Goal: Task Accomplishment & Management: Manage account settings

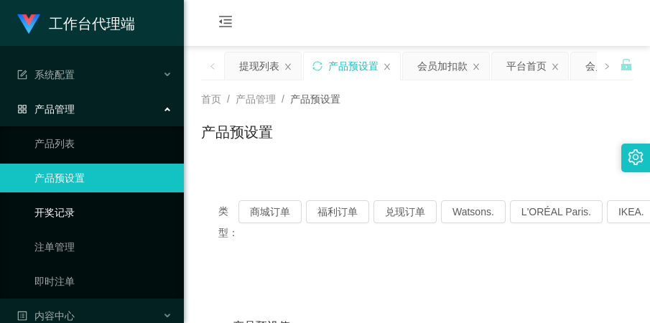
click at [108, 202] on link "开奖记录" at bounding box center [103, 212] width 138 height 29
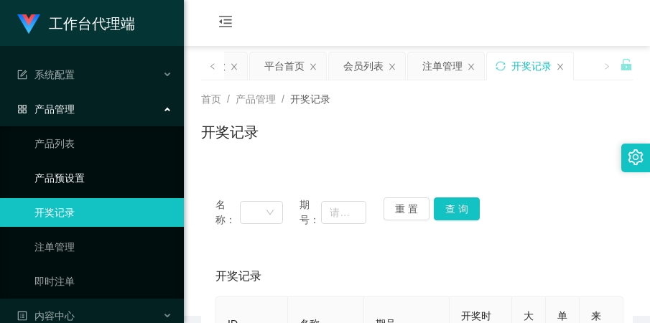
click at [97, 165] on link "产品预设置" at bounding box center [103, 178] width 138 height 29
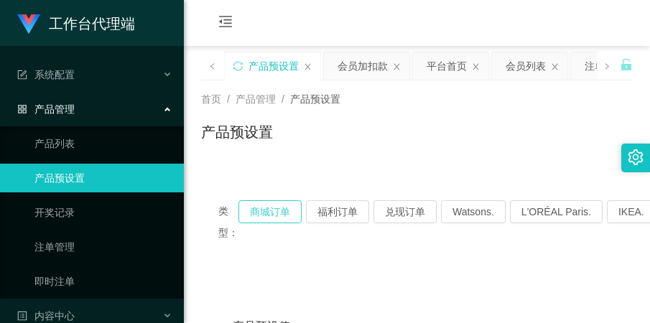
click at [253, 214] on button "商城订单" at bounding box center [269, 211] width 63 height 23
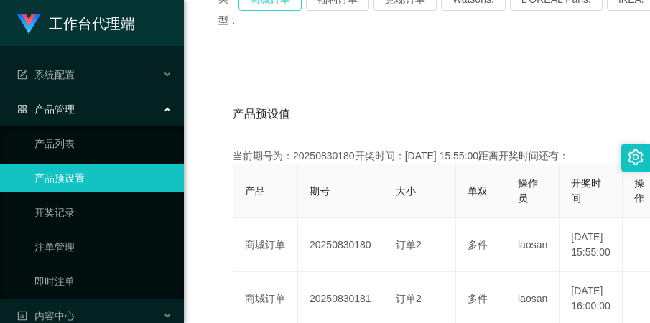
scroll to position [269, 0]
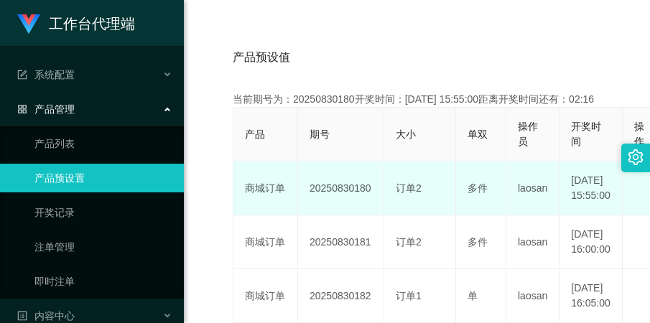
drag, startPoint x: 306, startPoint y: 212, endPoint x: 374, endPoint y: 205, distance: 68.5
click at [374, 205] on td "20250830180" at bounding box center [341, 189] width 86 height 54
copy td "20250830180"
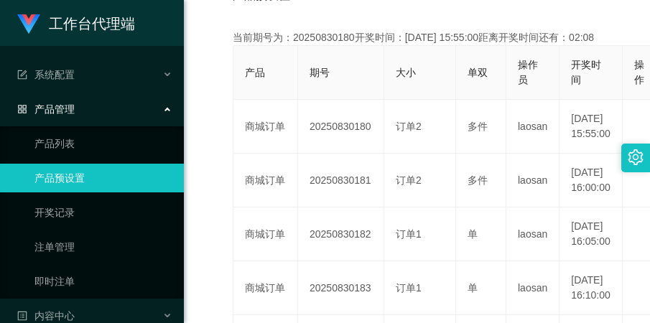
scroll to position [359, 0]
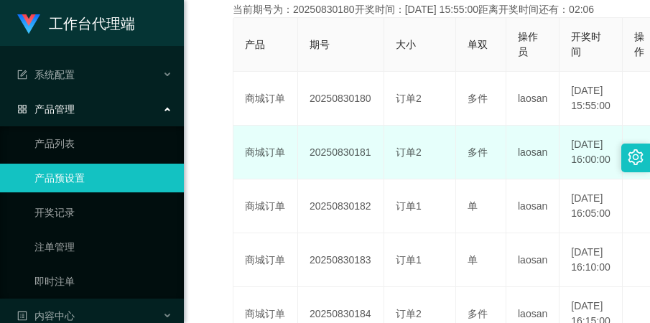
drag, startPoint x: 295, startPoint y: 184, endPoint x: 370, endPoint y: 190, distance: 75.0
click at [370, 180] on tr "商城订单 20250830181 订单2 多件 laosan [DATE] 16:00:00 编 辑 限制投注" at bounding box center [444, 153] width 423 height 54
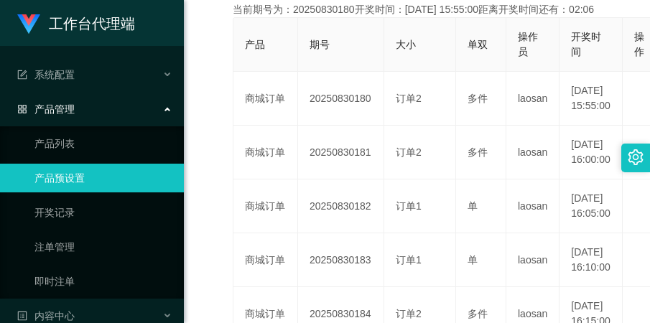
copy tr "商城订单 20250830181"
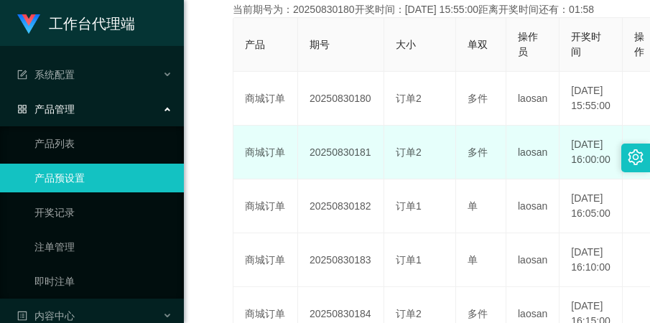
click at [304, 180] on td "20250830181" at bounding box center [341, 153] width 86 height 54
click at [311, 180] on td "20250830181" at bounding box center [341, 153] width 86 height 54
drag, startPoint x: 307, startPoint y: 189, endPoint x: 371, endPoint y: 184, distance: 64.1
click at [371, 180] on td "20250830181" at bounding box center [341, 153] width 86 height 54
copy td "20250830181"
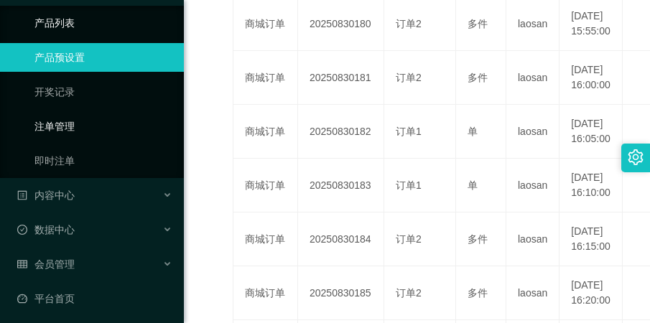
scroll to position [124, 0]
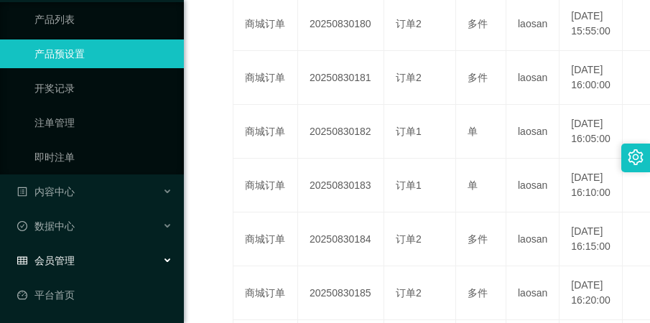
click at [95, 260] on div "会员管理" at bounding box center [92, 260] width 184 height 29
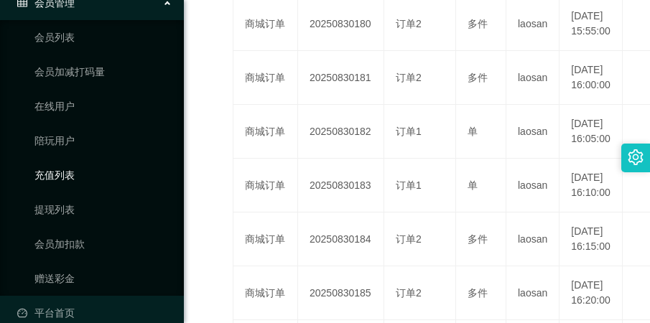
scroll to position [400, 0]
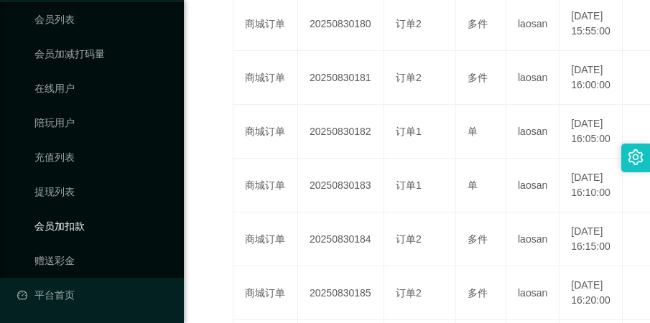
click at [61, 226] on link "会员加扣款" at bounding box center [103, 226] width 138 height 29
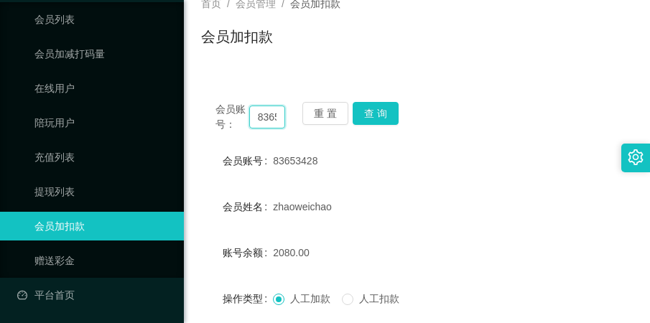
scroll to position [0, 25]
drag, startPoint x: 255, startPoint y: 120, endPoint x: 386, endPoint y: 148, distance: 133.6
click at [386, 148] on div "会员账号： 83653428 重 置 查 询 会员账号 83653428 会员姓名 [PERSON_NAME] 账号余额 2080.00 操作类型 人工加款 …" at bounding box center [417, 262] width 432 height 349
paste input "Kerlyn140"
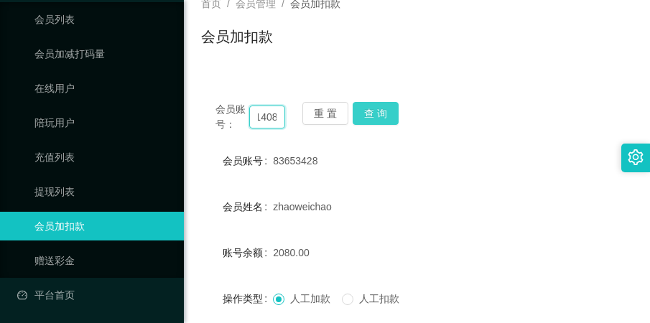
type input "Kerlyn1408"
click at [384, 113] on button "查 询" at bounding box center [376, 113] width 46 height 23
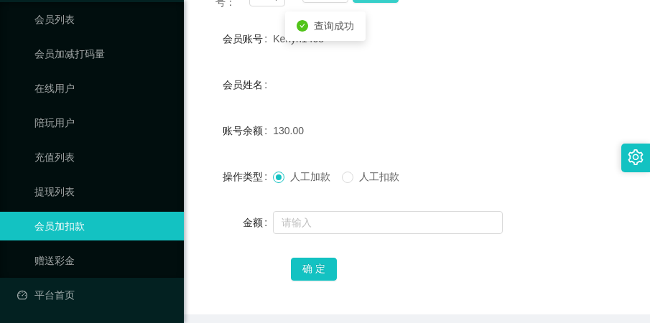
scroll to position [275, 0]
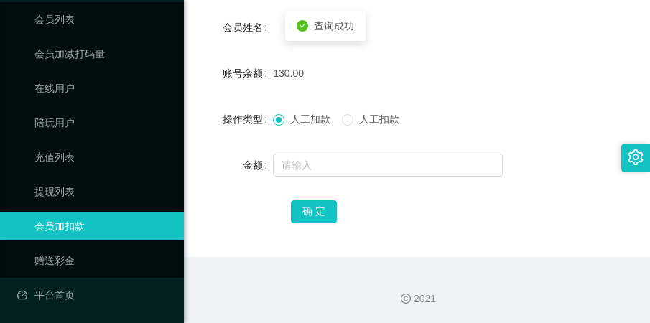
click at [368, 123] on span "人工扣款" at bounding box center [379, 118] width 52 height 11
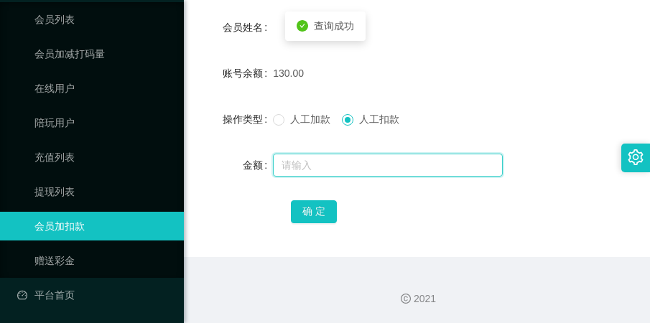
click at [361, 154] on input "text" at bounding box center [388, 165] width 230 height 23
type input "130"
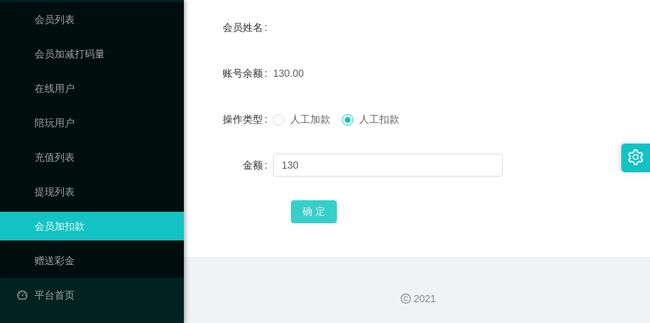
drag, startPoint x: 327, startPoint y: 206, endPoint x: 337, endPoint y: 201, distance: 11.2
click at [327, 206] on button "确 定" at bounding box center [314, 211] width 46 height 23
